Goal: Transaction & Acquisition: Purchase product/service

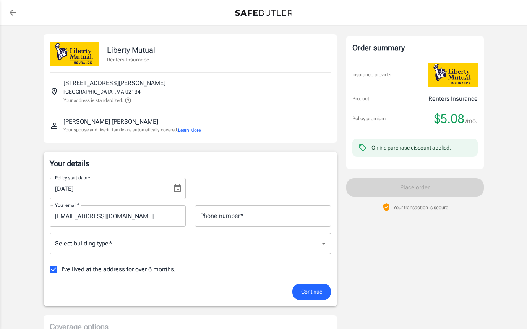
click at [198, 130] on button "Learn More" at bounding box center [189, 130] width 23 height 7
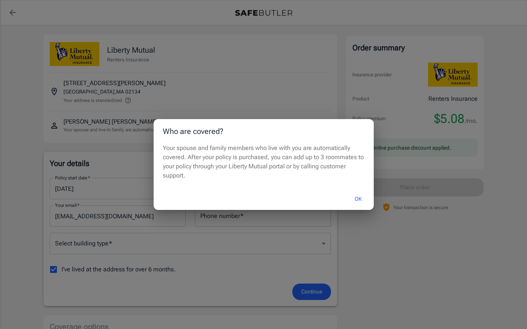
click at [360, 201] on button "OK" at bounding box center [358, 199] width 25 height 16
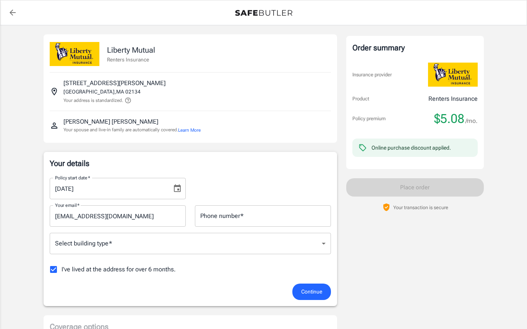
click at [177, 191] on icon "Choose date, selected date is Sep 5, 2025" at bounding box center [177, 188] width 7 height 8
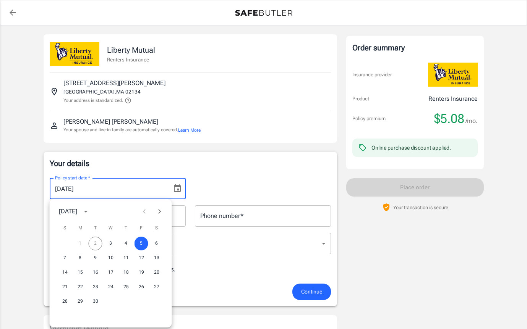
click at [97, 241] on div "1 2 3 4 5 6" at bounding box center [111, 244] width 122 height 14
click at [111, 242] on button "3" at bounding box center [111, 244] width 14 height 14
type input "[DATE]"
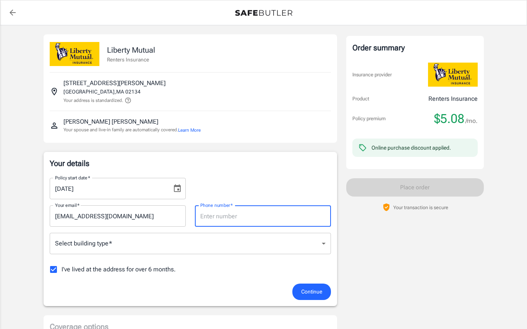
click at [240, 214] on input "Phone number   *" at bounding box center [263, 215] width 136 height 21
type input "2173201843"
click at [200, 231] on div "Policy start date   * [DATE] Policy start date   * Your email   * [EMAIL_ADDRES…" at bounding box center [190, 228] width 281 height 112
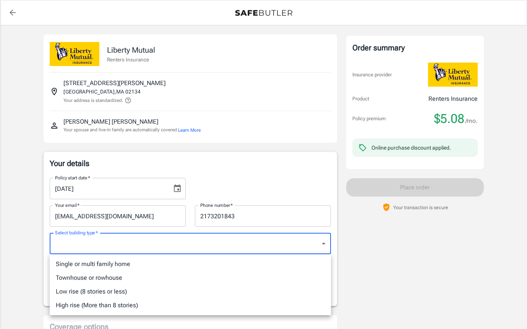
click at [136, 267] on li "Single or multi family home" at bounding box center [190, 264] width 281 height 14
type input "singlefamily"
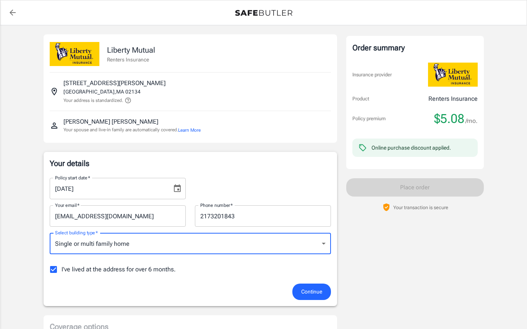
click at [55, 269] on input "I've lived at the address for over 6 months." at bounding box center [53, 270] width 16 height 16
checkbox input "false"
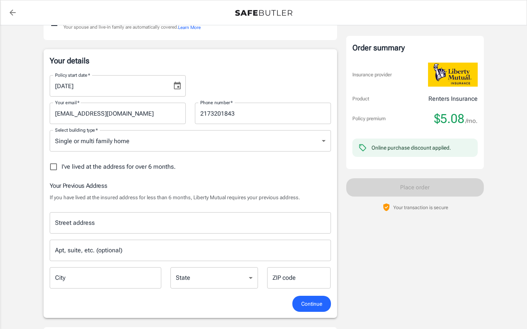
scroll to position [73, 0]
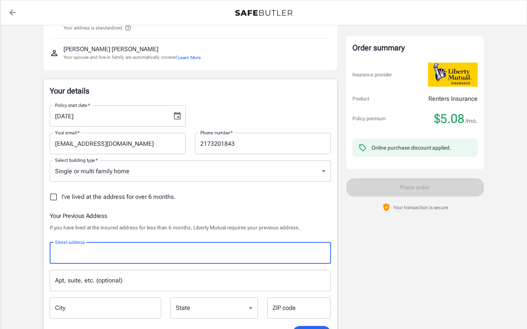
click at [166, 259] on input "Street address" at bounding box center [190, 253] width 274 height 15
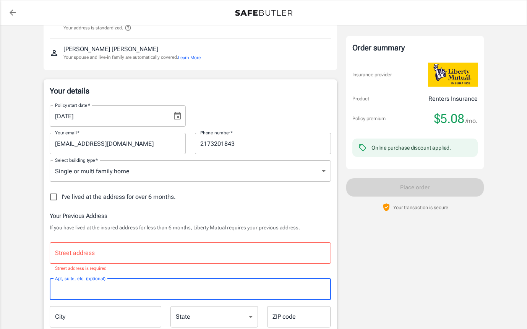
click at [160, 277] on div "Street address Street address Street address is required Apt, suite, etc. (opti…" at bounding box center [190, 282] width 290 height 92
click at [194, 254] on input "Street address" at bounding box center [190, 253] width 274 height 15
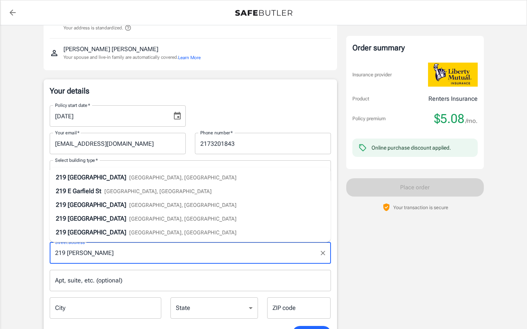
click at [179, 182] on li "[STREET_ADDRESS]" at bounding box center [190, 178] width 281 height 14
type input "[STREET_ADDRESS]"
type input "[GEOGRAPHIC_DATA]"
select select "WA"
type input "98102"
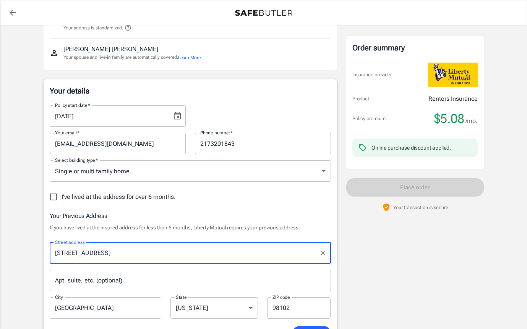
type input "[STREET_ADDRESS]"
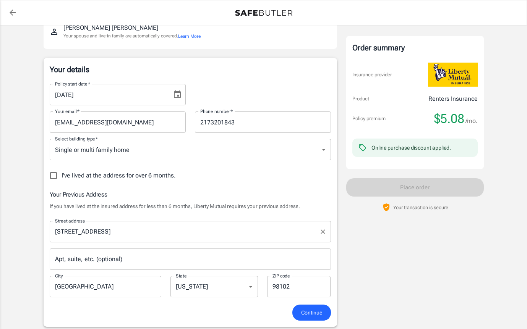
scroll to position [94, 0]
click at [318, 314] on span "Continue" at bounding box center [311, 313] width 21 height 10
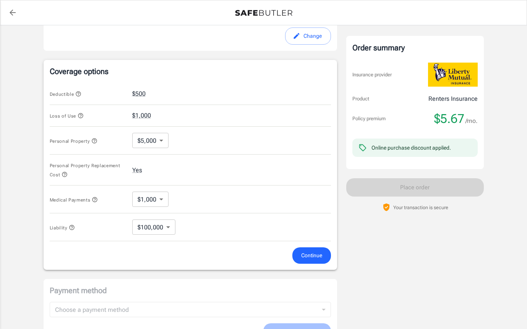
scroll to position [284, 0]
click at [80, 112] on button "Loss of Use" at bounding box center [67, 115] width 34 height 9
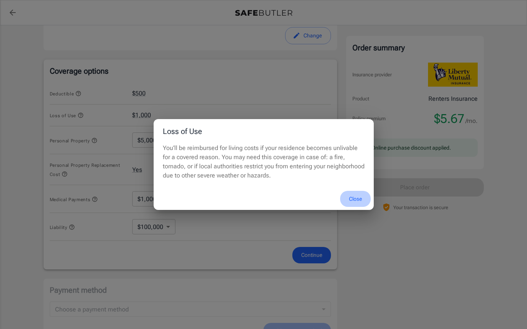
click at [354, 198] on button "Close" at bounding box center [355, 199] width 31 height 16
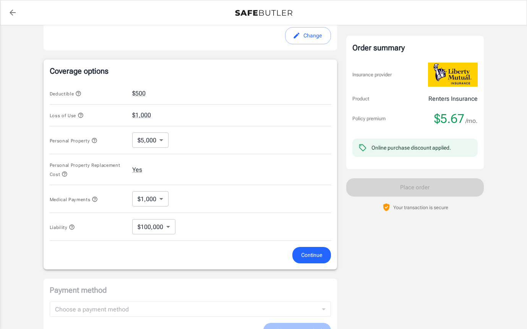
click at [92, 140] on icon "button" at bounding box center [94, 140] width 6 height 6
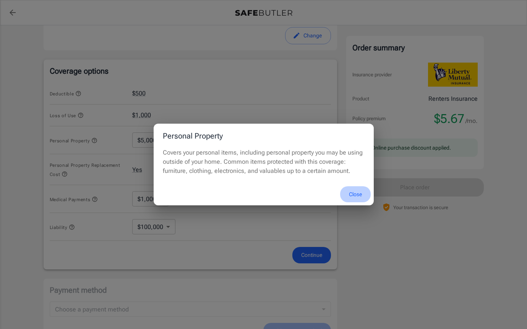
click at [354, 191] on button "Close" at bounding box center [355, 194] width 31 height 16
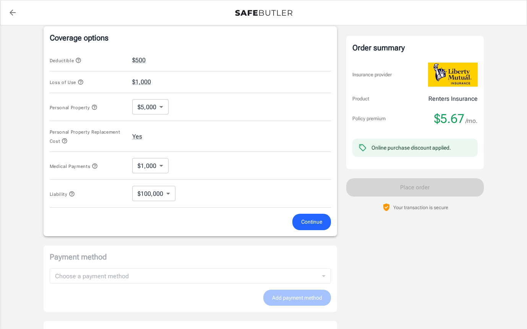
scroll to position [323, 0]
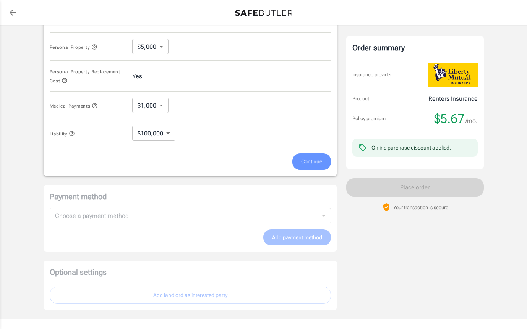
click at [317, 162] on span "Continue" at bounding box center [311, 162] width 21 height 10
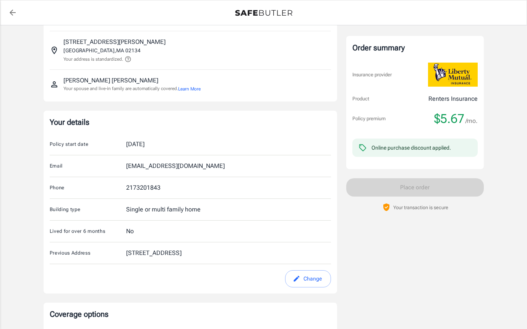
scroll to position [0, 0]
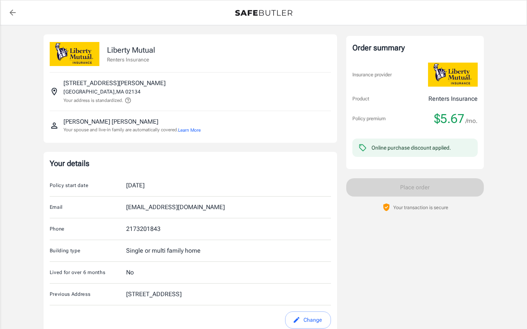
click at [197, 129] on button "Learn More" at bounding box center [189, 130] width 23 height 7
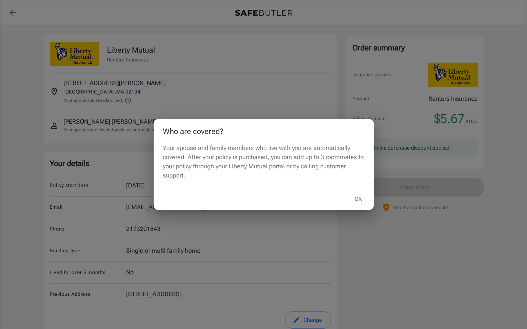
click at [358, 199] on button "OK" at bounding box center [358, 199] width 25 height 16
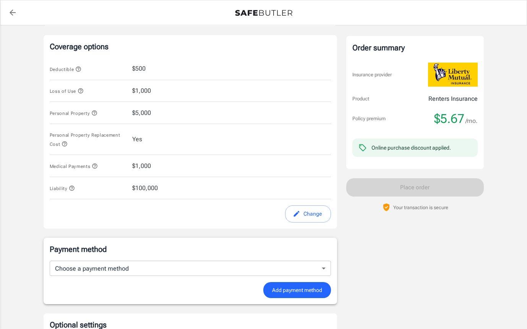
scroll to position [345, 0]
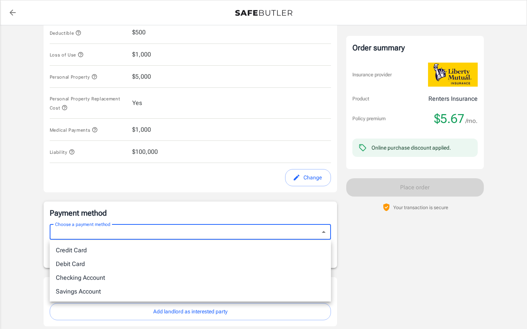
click at [255, 240] on body "Policy premium $ 5.67 /mo Liberty Mutual Renters Insurance [STREET_ADDRESS][PER…" at bounding box center [263, 22] width 527 height 734
click at [231, 255] on li "Credit Card" at bounding box center [190, 251] width 281 height 14
type input "credit"
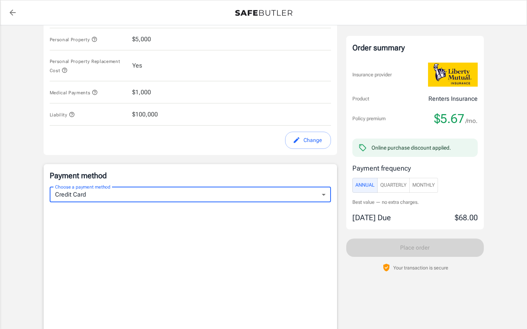
scroll to position [443, 0]
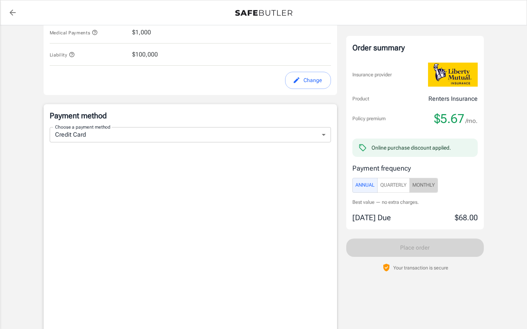
click at [428, 185] on span "Monthly" at bounding box center [423, 185] width 23 height 9
click at [359, 189] on span "Annual" at bounding box center [364, 185] width 19 height 9
click at [393, 187] on span "Quarterly" at bounding box center [393, 185] width 26 height 9
click at [365, 185] on span "Annual" at bounding box center [364, 185] width 19 height 9
click at [397, 185] on span "Quarterly" at bounding box center [393, 185] width 26 height 9
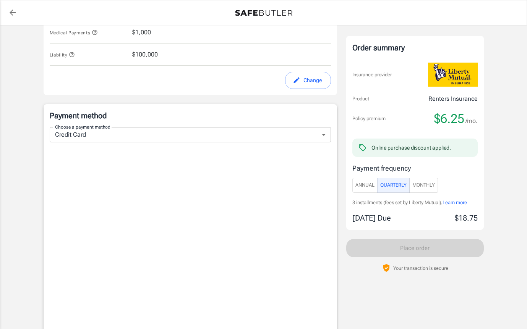
click at [424, 186] on span "Monthly" at bounding box center [423, 185] width 23 height 9
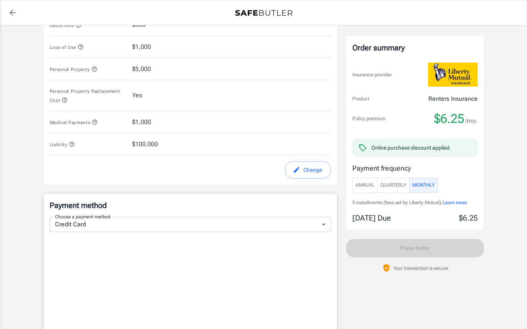
scroll to position [279, 0]
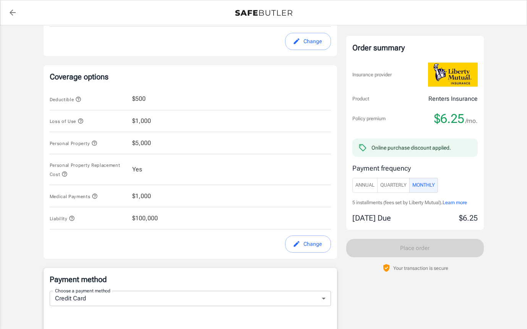
click at [73, 217] on icon "button" at bounding box center [71, 218] width 5 height 5
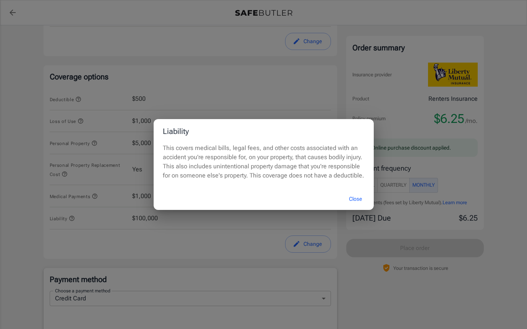
click at [356, 200] on button "Close" at bounding box center [355, 199] width 31 height 16
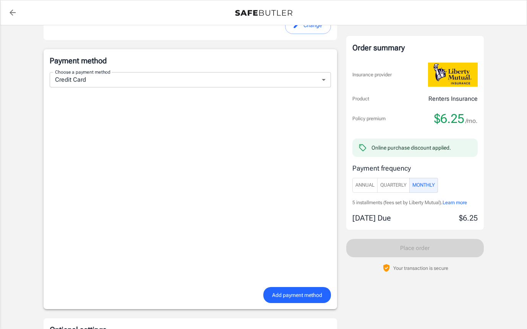
scroll to position [500, 0]
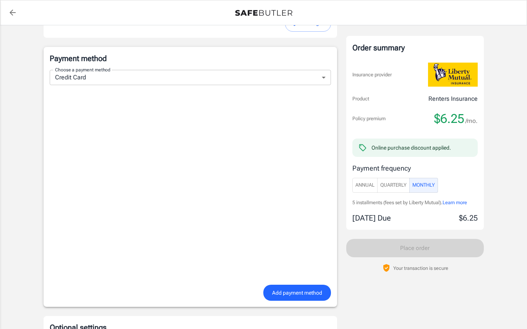
click at [369, 186] on span "Annual" at bounding box center [364, 185] width 19 height 9
click at [422, 185] on span "Monthly" at bounding box center [423, 185] width 23 height 9
type button "Monthly"
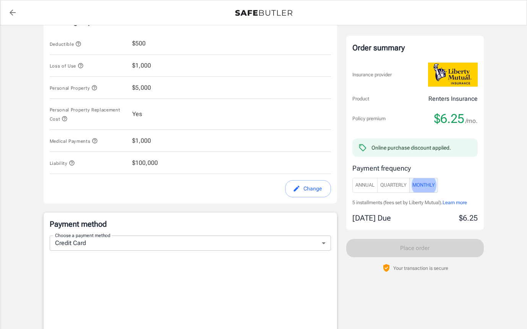
scroll to position [333, 0]
click at [71, 163] on icon "button" at bounding box center [71, 163] width 5 height 5
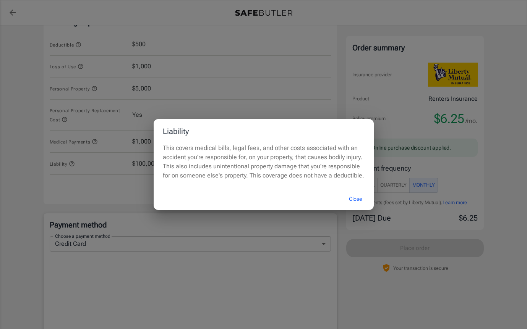
click at [353, 199] on button "Close" at bounding box center [355, 199] width 31 height 16
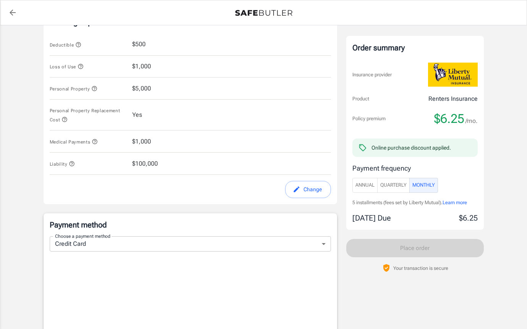
click at [190, 189] on div "Change" at bounding box center [190, 189] width 290 height 17
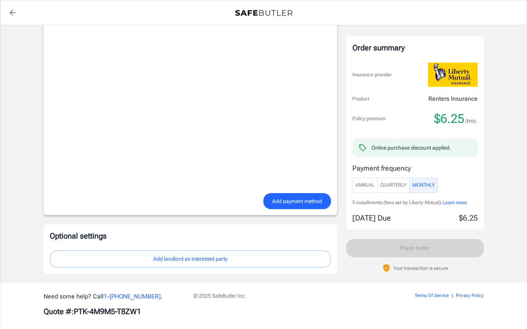
scroll to position [600, 0]
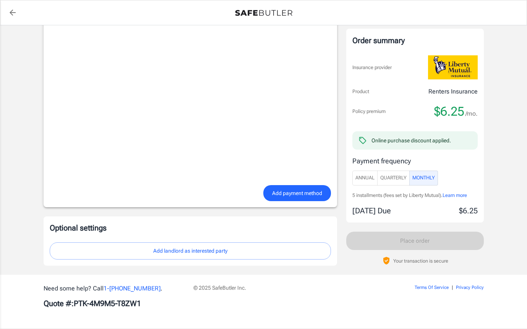
click at [305, 193] on span "Add payment method" at bounding box center [297, 194] width 50 height 10
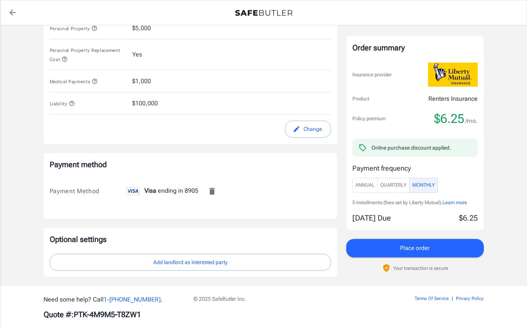
scroll to position [405, 0]
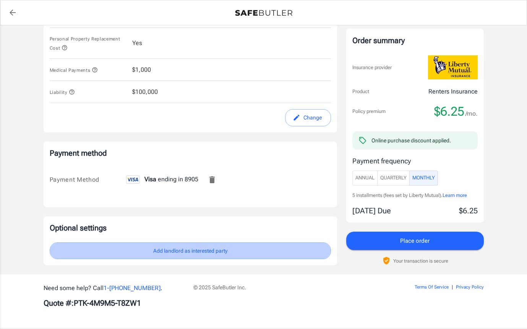
click at [219, 256] on button "Add landlord as interested party" at bounding box center [190, 250] width 281 height 17
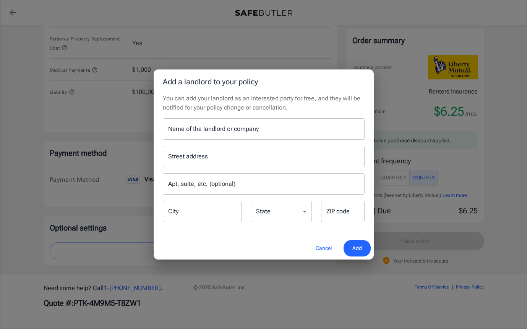
click at [322, 249] on button "Cancel" at bounding box center [324, 248] width 34 height 16
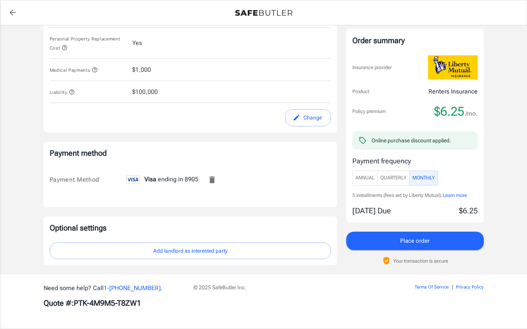
click at [362, 139] on icon at bounding box center [362, 140] width 8 height 8
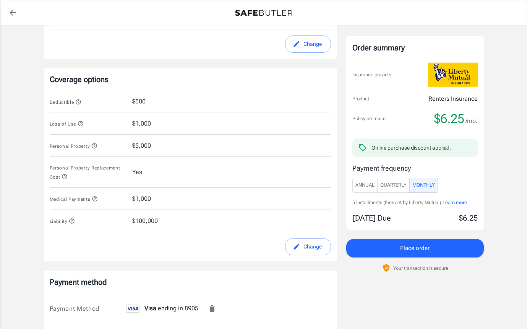
scroll to position [344, 0]
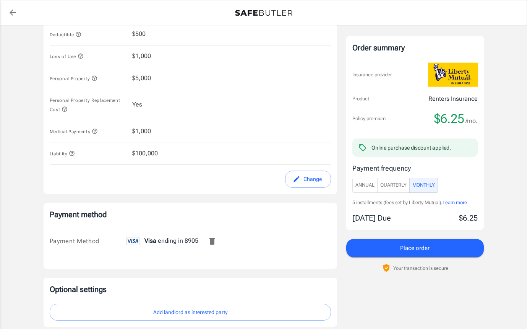
click at [73, 154] on icon "button" at bounding box center [71, 153] width 5 height 5
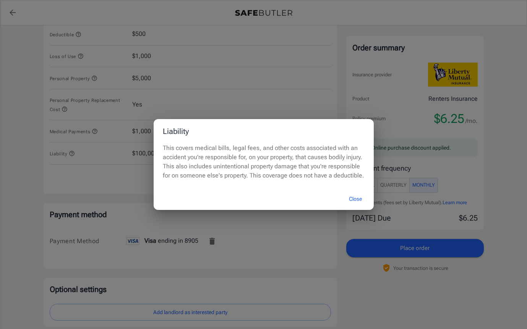
click at [356, 199] on button "Close" at bounding box center [355, 199] width 31 height 16
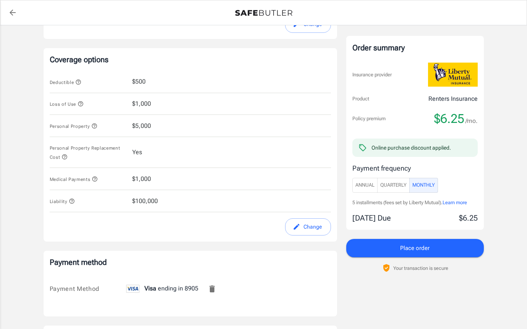
scroll to position [405, 0]
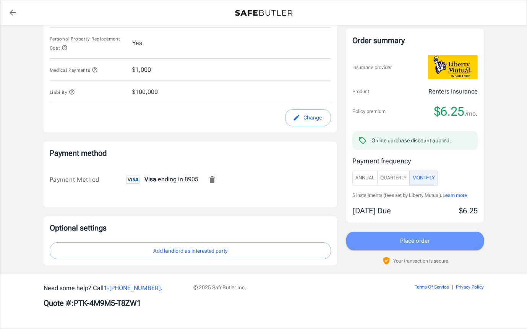
click at [407, 241] on span "Place order" at bounding box center [414, 241] width 29 height 10
